Goal: Transaction & Acquisition: Purchase product/service

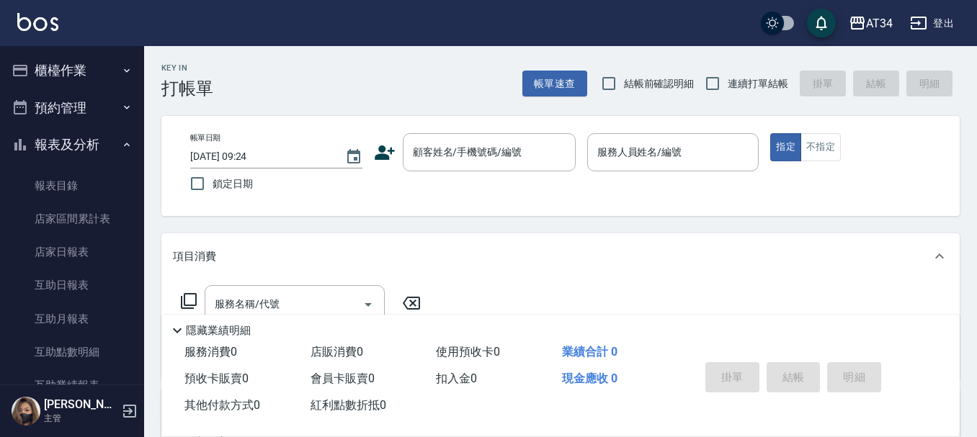
click at [906, 117] on div "Key In 打帳單 帳單速查 結帳前確認明細 連續打單結帳 掛單 結帳 明細 帳單日期 2025/10/13 09:24 鎖定日期 顧客姓名/手機號碼/編號…" at bounding box center [560, 391] width 833 height 690
click at [277, 42] on div "AT34 登出" at bounding box center [488, 23] width 977 height 46
click at [75, 93] on button "預約管理" at bounding box center [72, 107] width 133 height 37
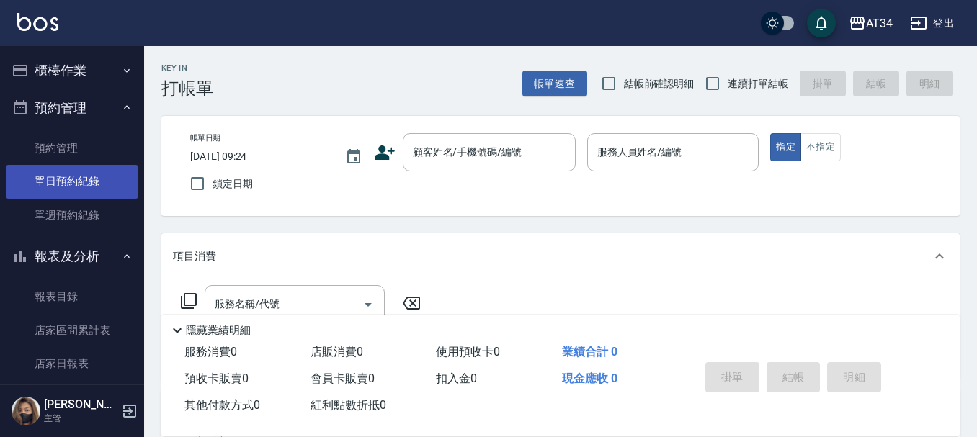
click at [63, 189] on link "單日預約紀錄" at bounding box center [72, 181] width 133 height 33
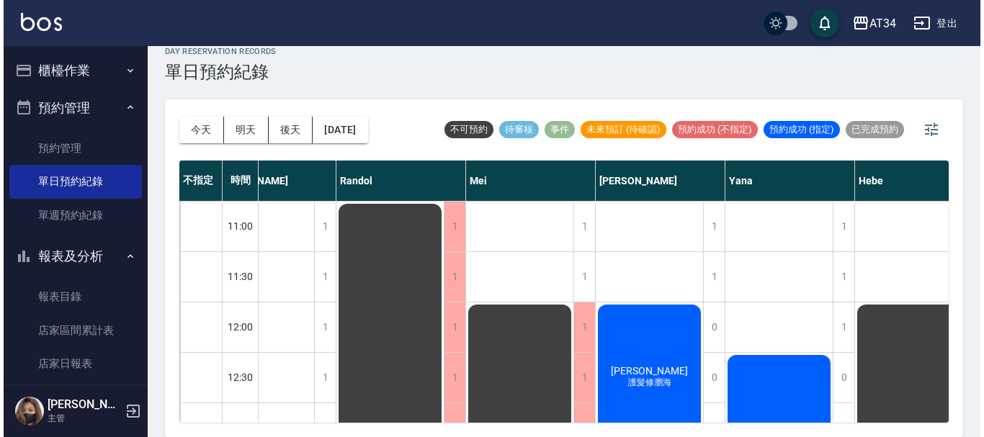
scroll to position [0, 683]
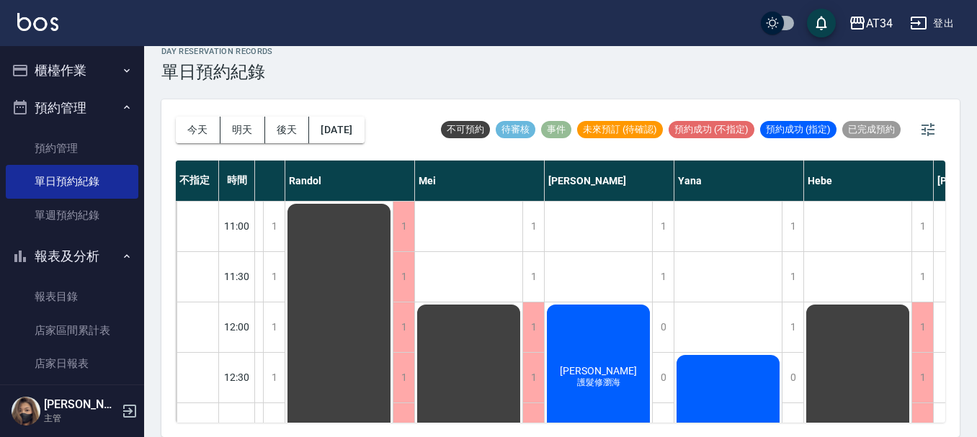
click at [616, 383] on span "護髮修瀏海" at bounding box center [598, 383] width 49 height 12
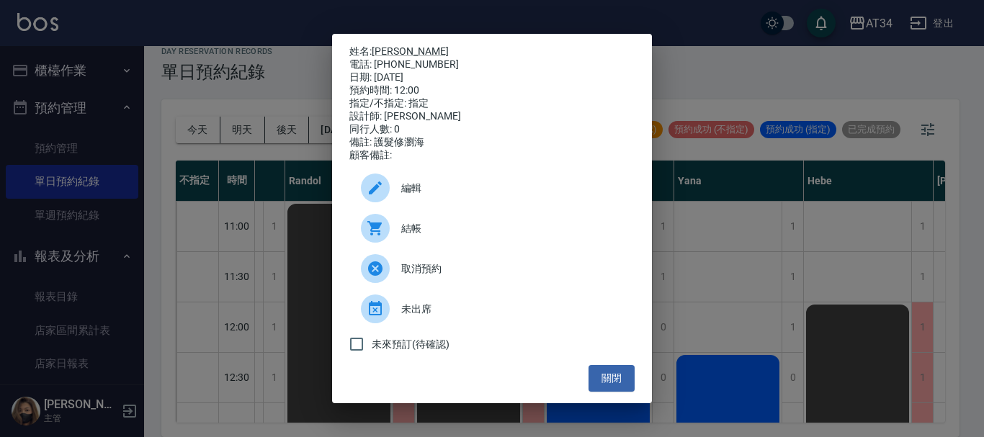
click at [439, 236] on span "結帳" at bounding box center [512, 228] width 222 height 15
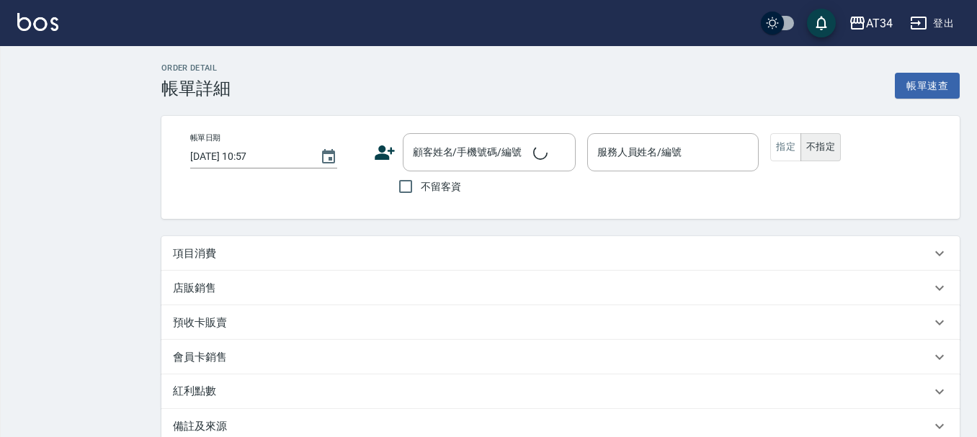
click at [254, 243] on div "項目消費" at bounding box center [560, 253] width 798 height 35
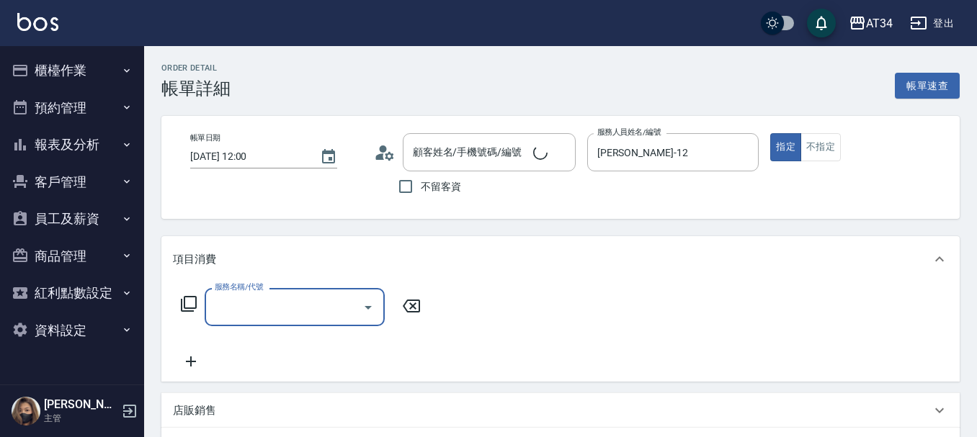
type input "[DATE] 12:00"
type input "[PERSON_NAME]-12"
type input "護髮修瀏海"
click at [267, 300] on input "服務名稱/代號" at bounding box center [283, 307] width 145 height 25
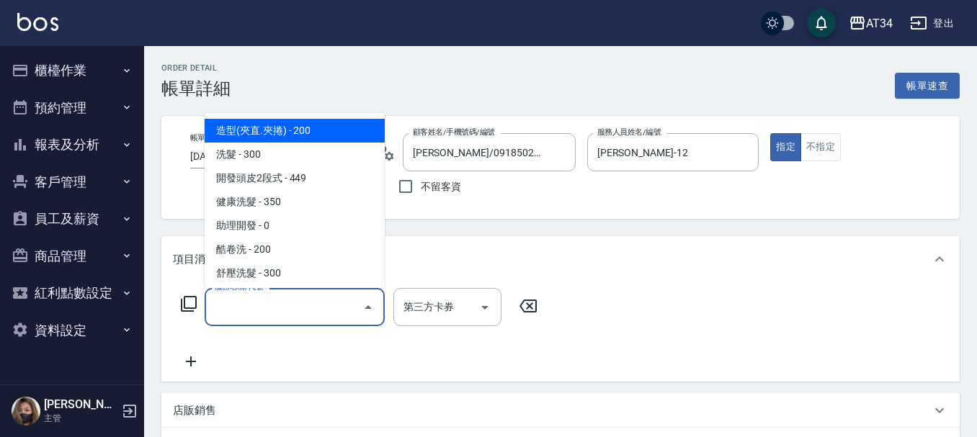
type input "[PERSON_NAME]/0918502768/0918502768"
type input "501"
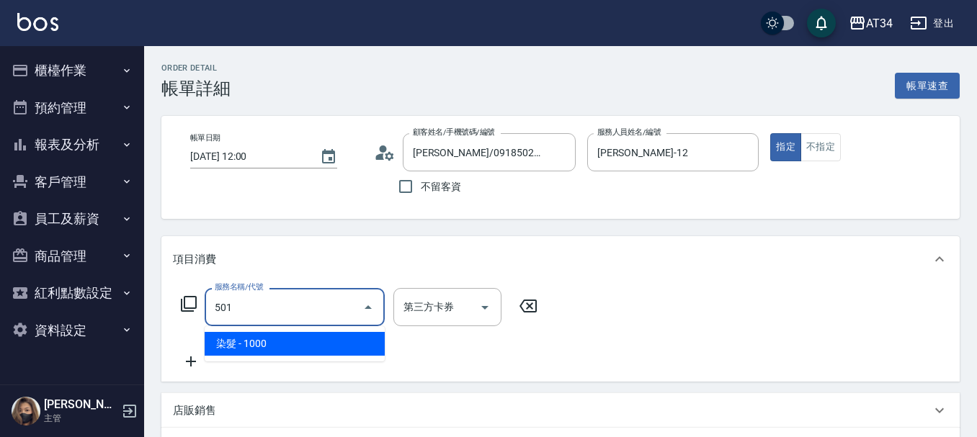
type input "100"
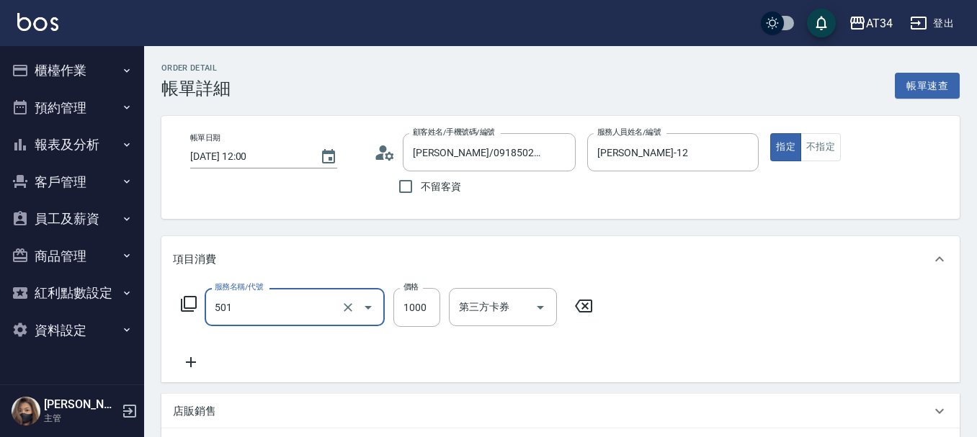
type input "染髮(501)"
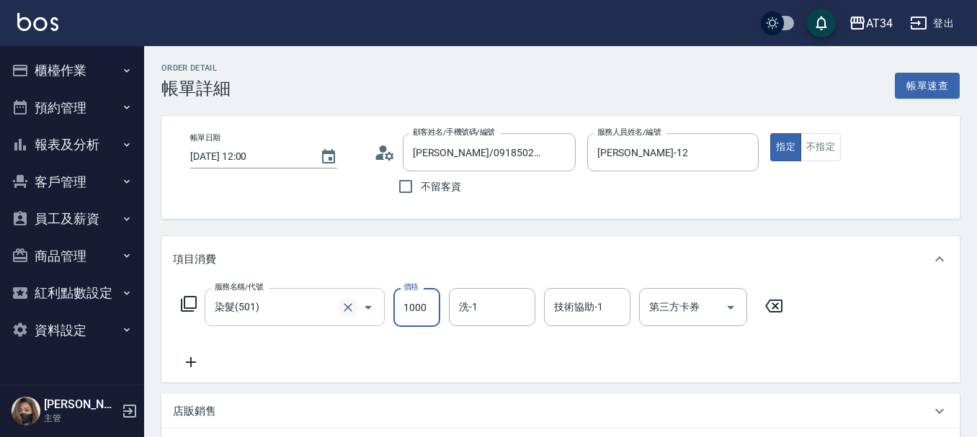
click at [354, 310] on icon "Clear" at bounding box center [348, 307] width 14 height 14
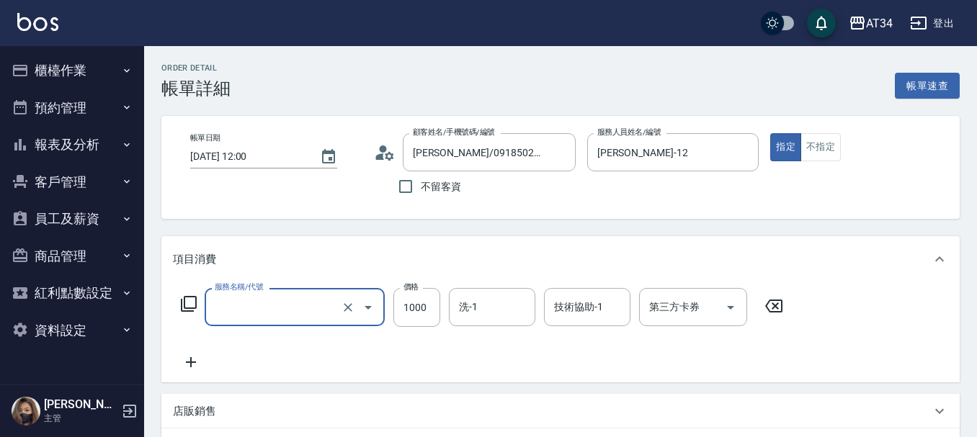
click at [331, 310] on input "服務名稱/代號" at bounding box center [274, 307] width 127 height 25
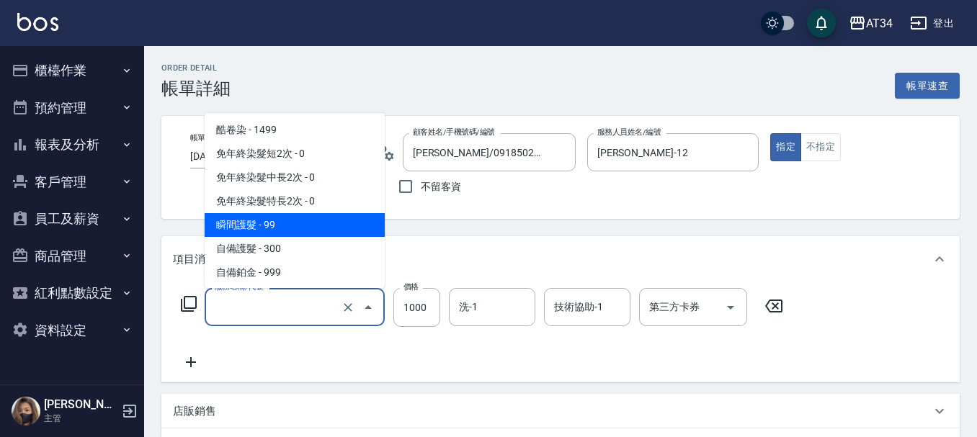
scroll to position [475, 0]
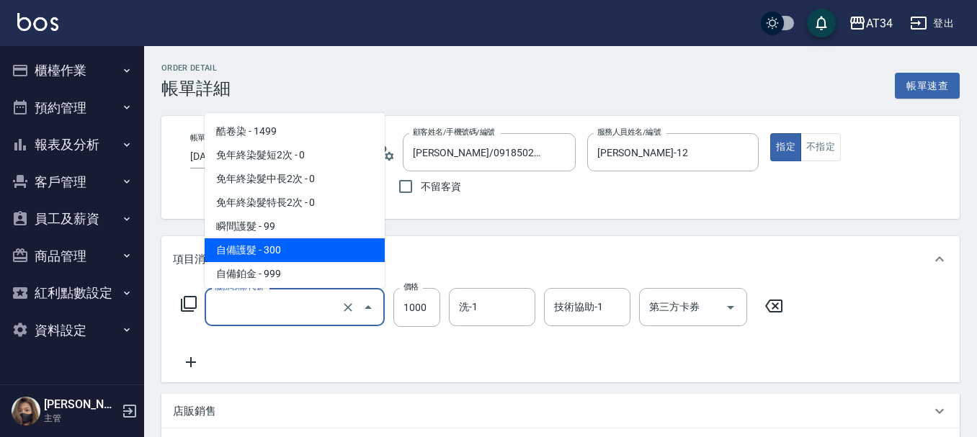
click at [259, 251] on span "自備護髮 - 300" at bounding box center [295, 250] width 180 height 24
type input "30"
type input "自備護髮(601)"
type input "300"
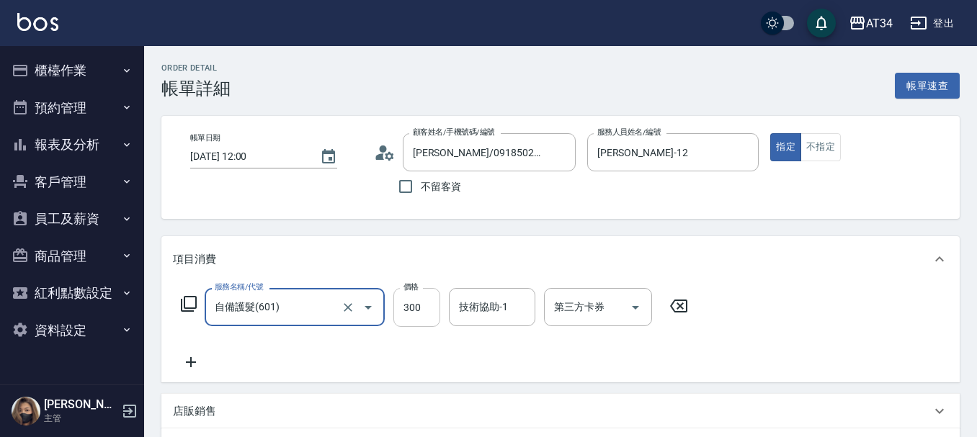
click at [416, 315] on input "300" at bounding box center [416, 307] width 47 height 39
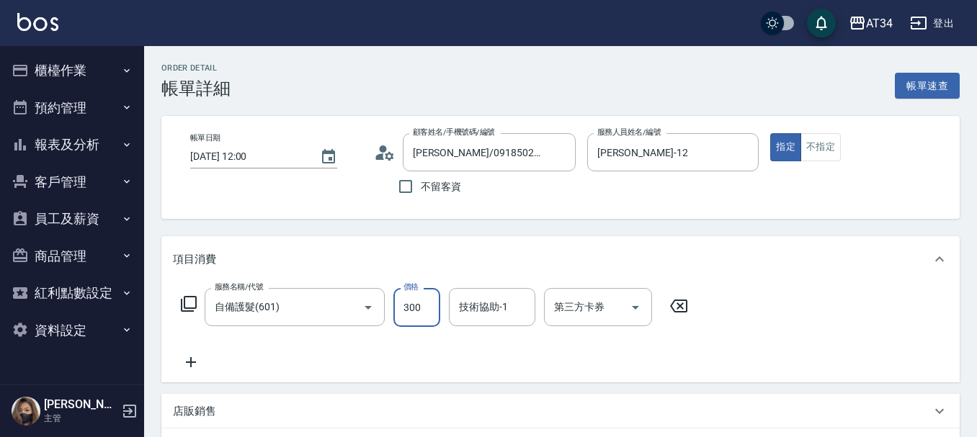
type input "0"
type input "20"
type input "2000"
type input "200"
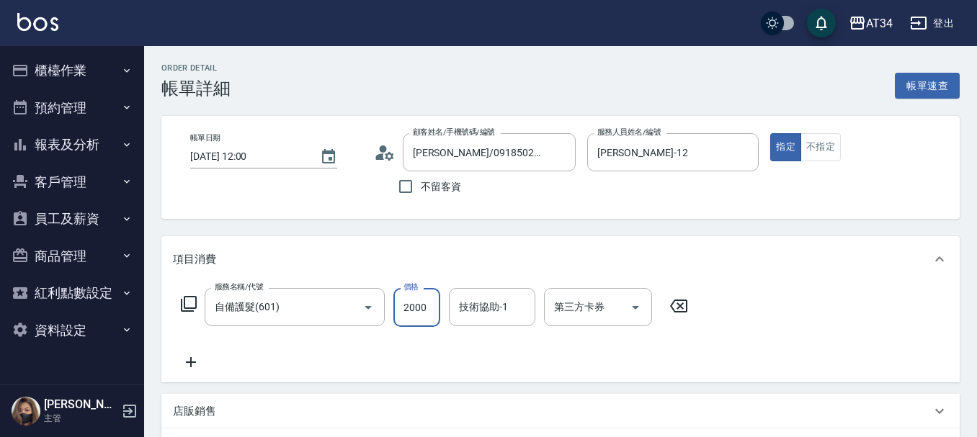
type input "2000"
click at [187, 358] on icon at bounding box center [191, 362] width 36 height 17
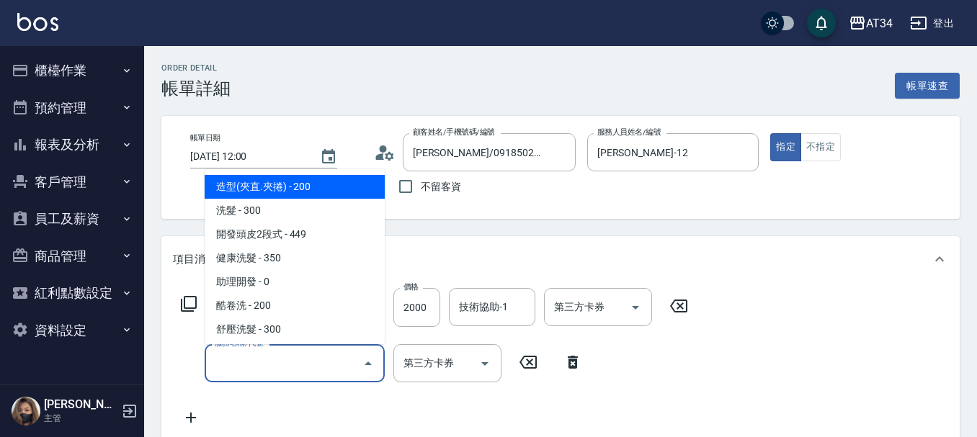
click at [237, 373] on input "服務名稱/代號" at bounding box center [283, 363] width 145 height 25
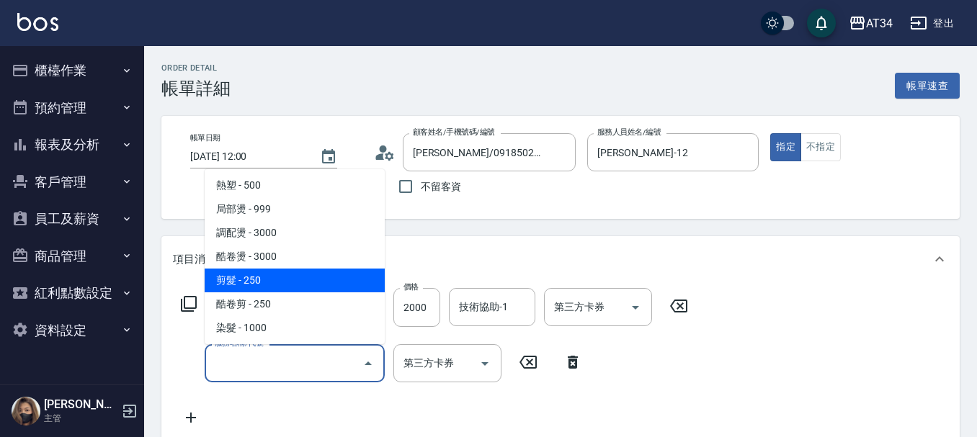
scroll to position [288, 0]
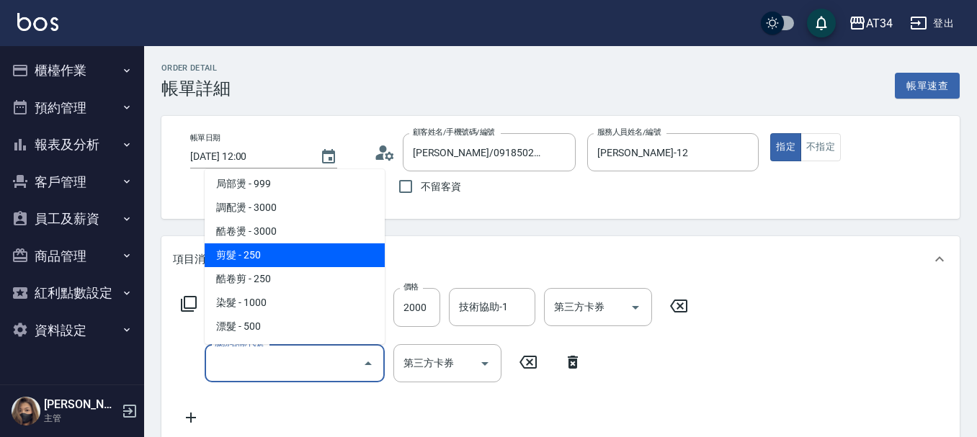
click at [274, 256] on span "剪髮 - 250" at bounding box center [295, 255] width 180 height 24
type input "220"
type input "剪髮(401)"
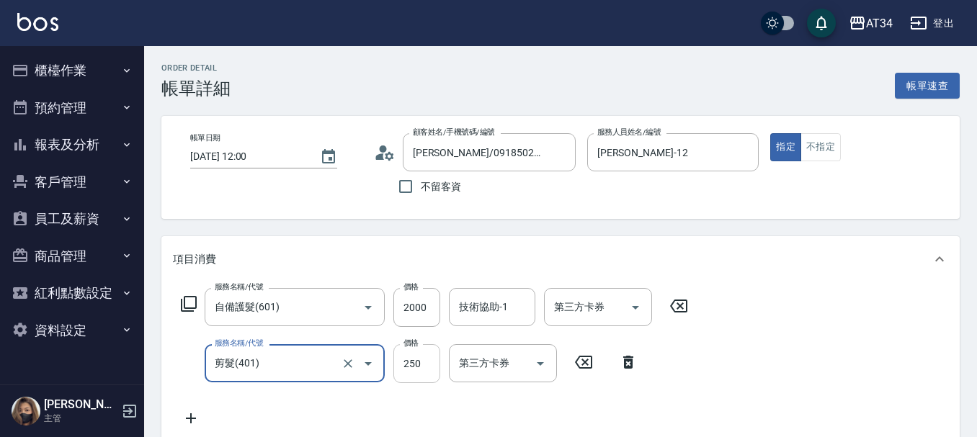
click at [418, 370] on input "250" at bounding box center [416, 363] width 47 height 39
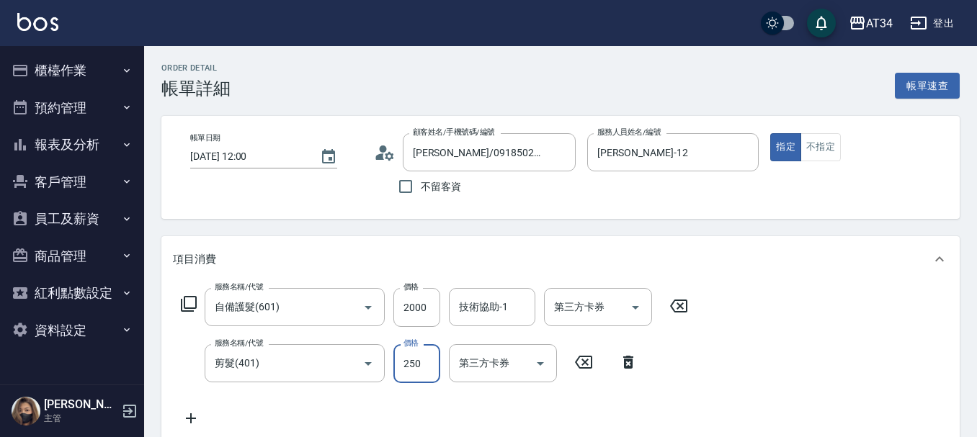
type input "200"
type input "10"
type input "210"
type input "100"
click at [192, 422] on icon at bounding box center [191, 418] width 10 height 10
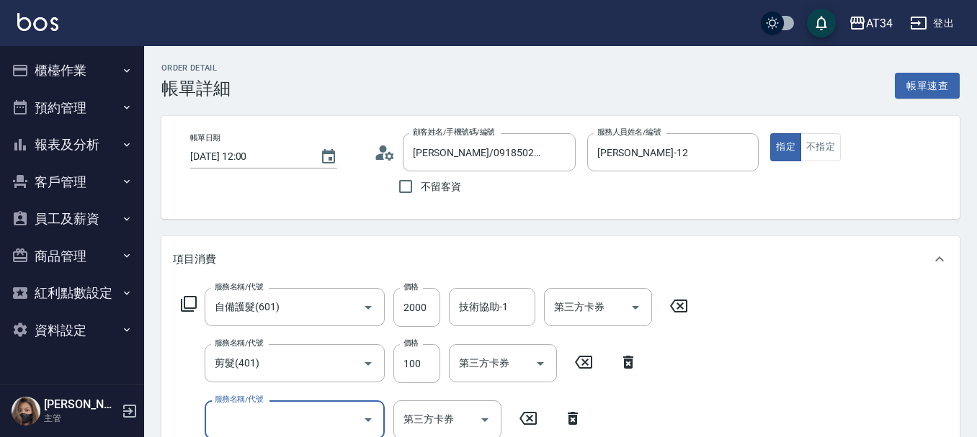
click at [239, 422] on input "服務名稱/代號" at bounding box center [283, 419] width 145 height 25
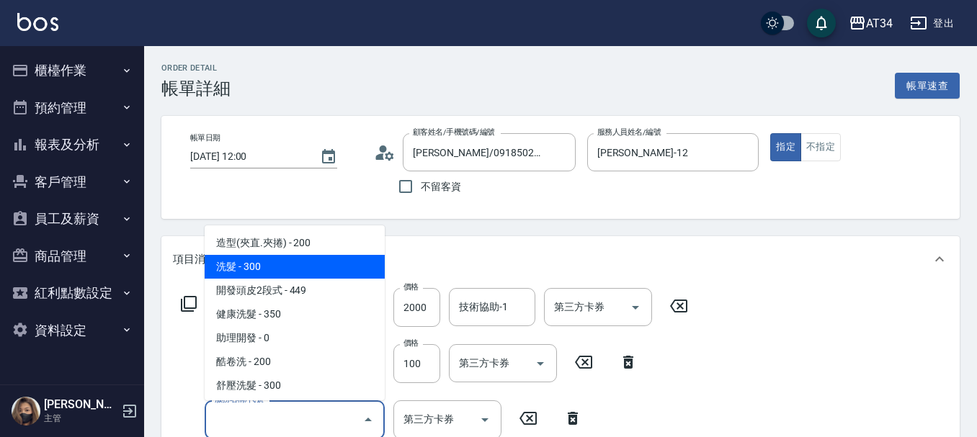
click at [307, 268] on span "洗髮 - 300" at bounding box center [295, 267] width 180 height 24
type input "240"
type input "洗髮(201)"
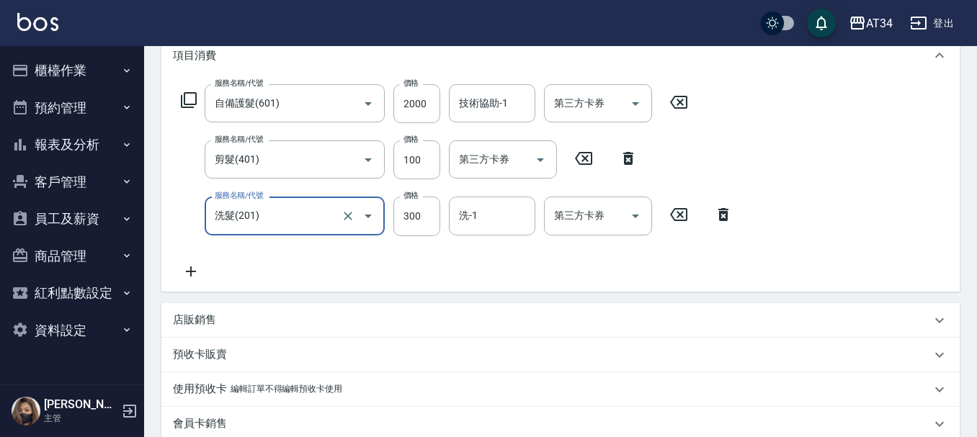
scroll to position [216, 0]
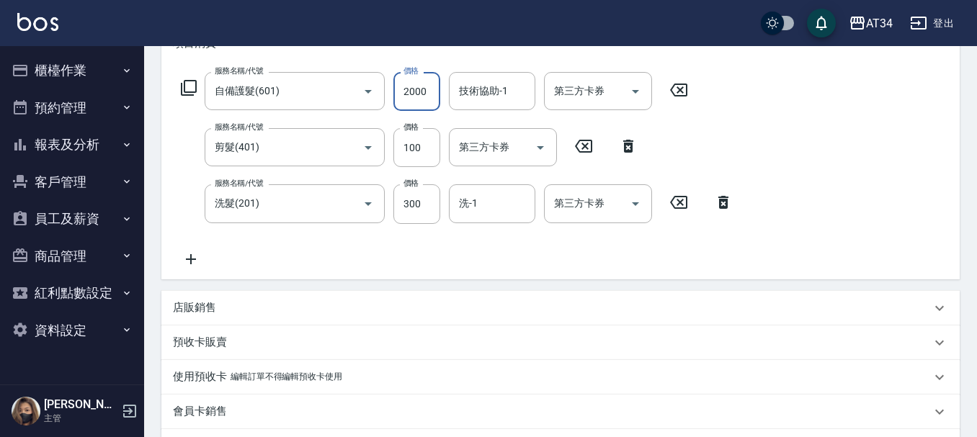
click at [413, 99] on input "2000" at bounding box center [416, 91] width 47 height 39
type input "40"
type input "102"
type input "50"
type input "10"
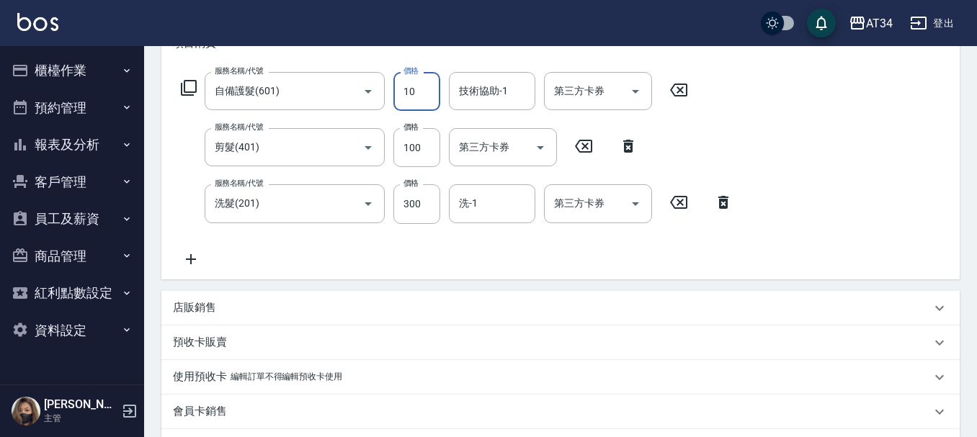
type input "40"
type input "12"
type input "50"
type input "1250"
type input "160"
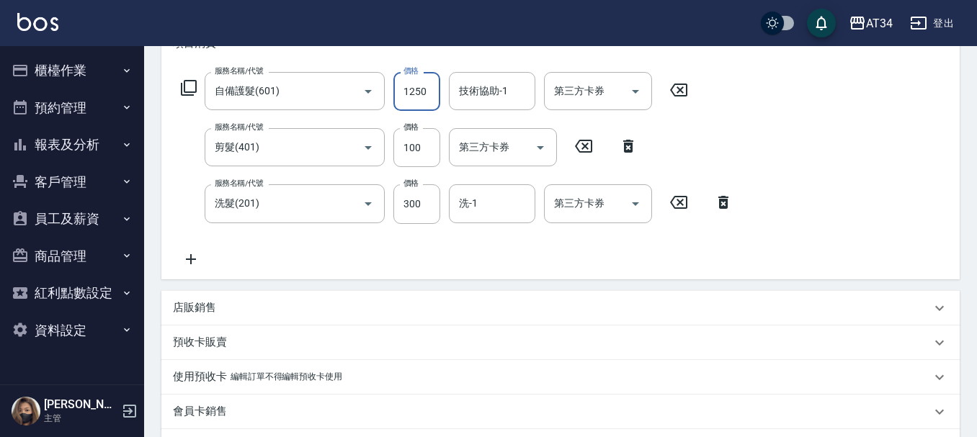
type input "1250"
click at [202, 310] on p "店販銷售" at bounding box center [194, 307] width 43 height 15
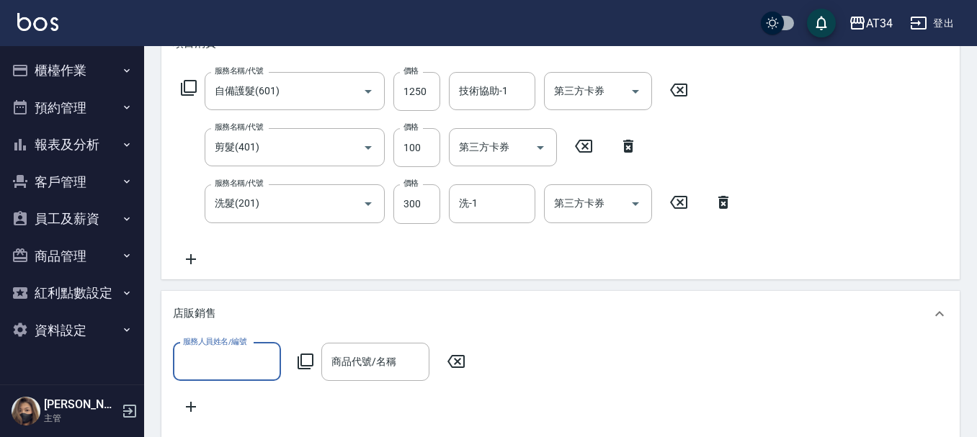
scroll to position [0, 0]
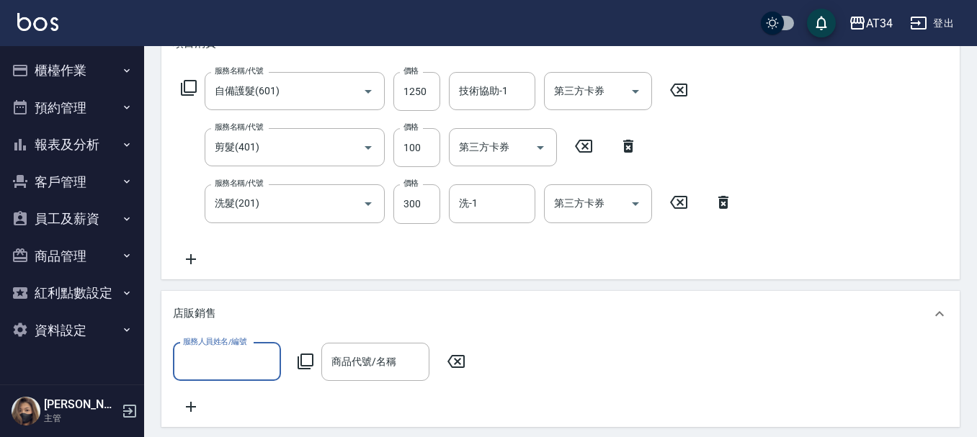
click at [241, 364] on input "服務人員姓名/編號" at bounding box center [226, 361] width 95 height 25
type input "[PERSON_NAME]-12"
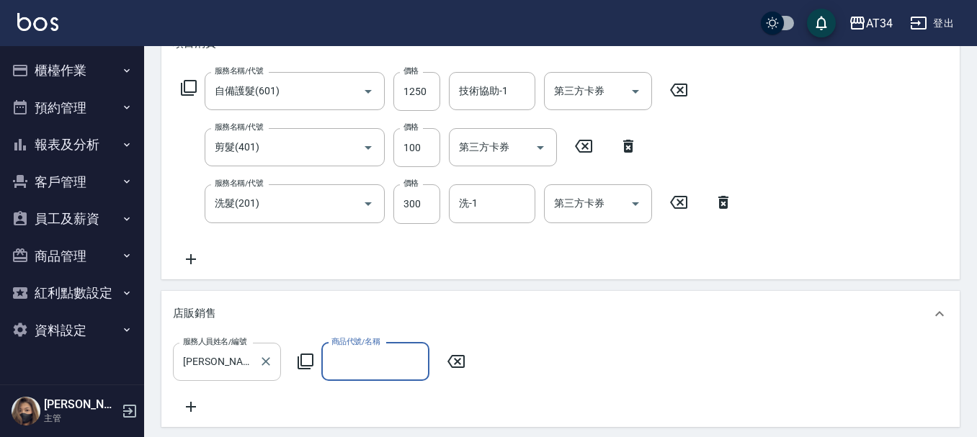
type input "ㄘ"
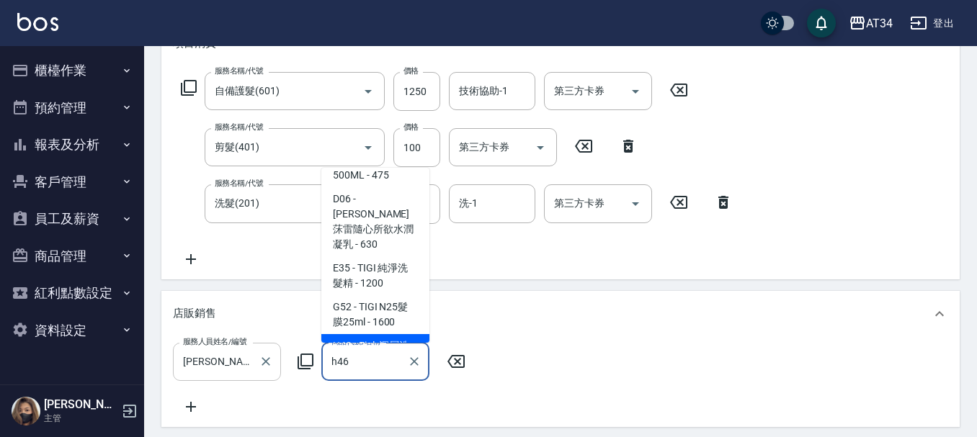
scroll to position [109, 0]
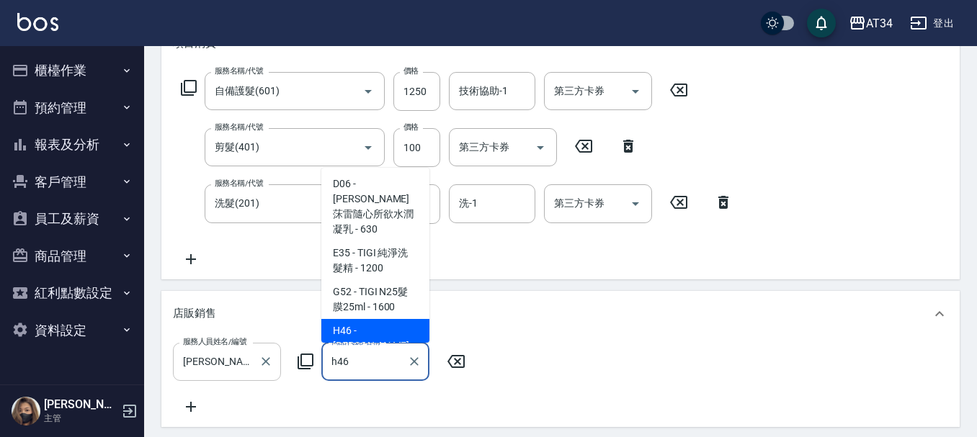
type input "[PERSON_NAME]斯新品玻尿酸洗護組500ML"
type input "240"
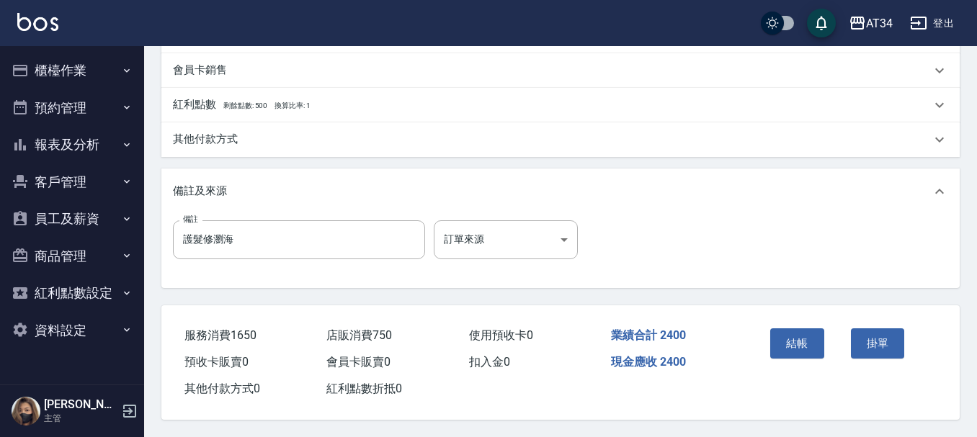
scroll to position [689, 0]
click at [769, 337] on div "結帳" at bounding box center [804, 354] width 81 height 63
click at [809, 337] on button "結帳" at bounding box center [797, 343] width 54 height 30
